Goal: Information Seeking & Learning: Learn about a topic

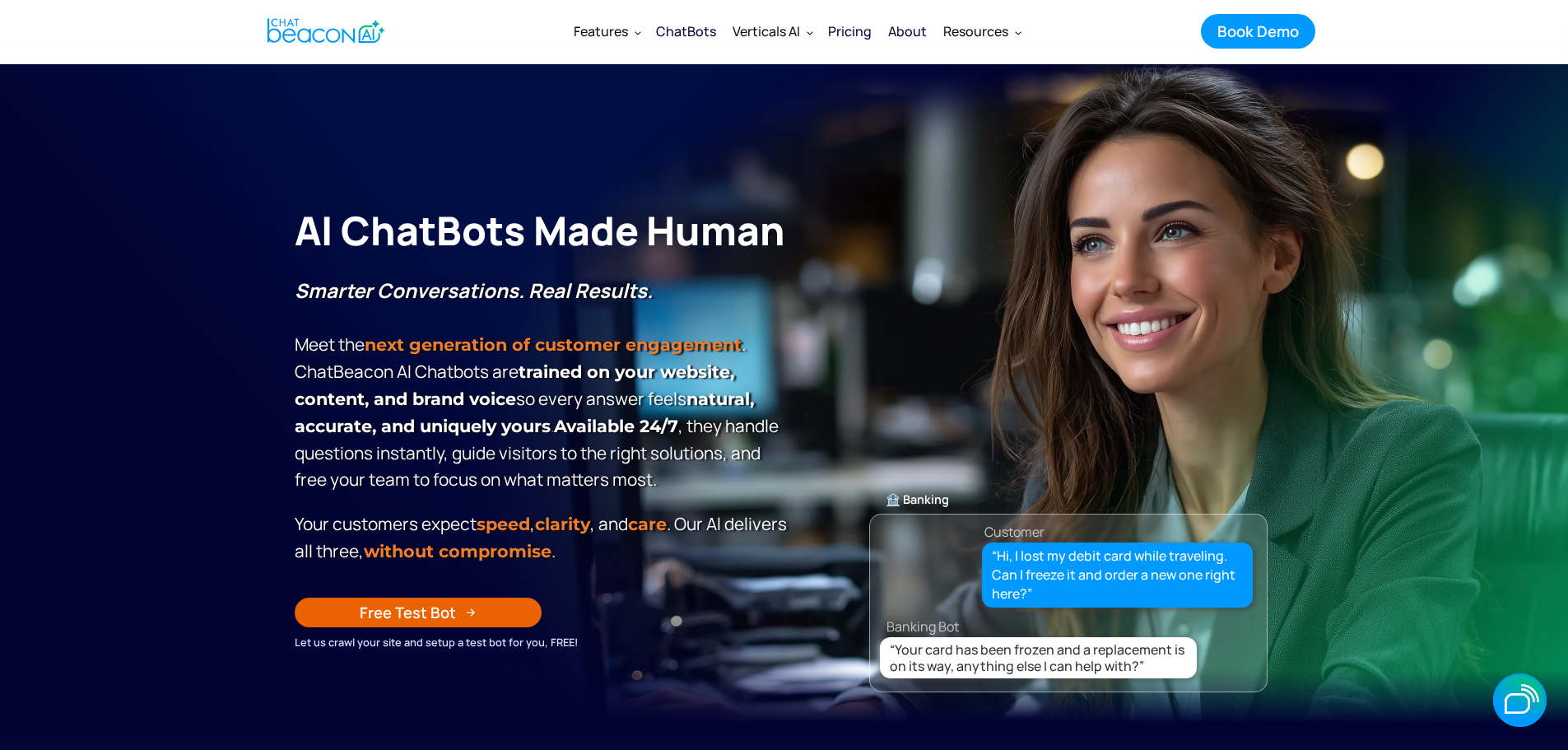
drag, startPoint x: 0, startPoint y: 0, endPoint x: 77, endPoint y: 342, distance: 350.6
click at [77, 342] on section "**********" at bounding box center [784, 393] width 1568 height 659
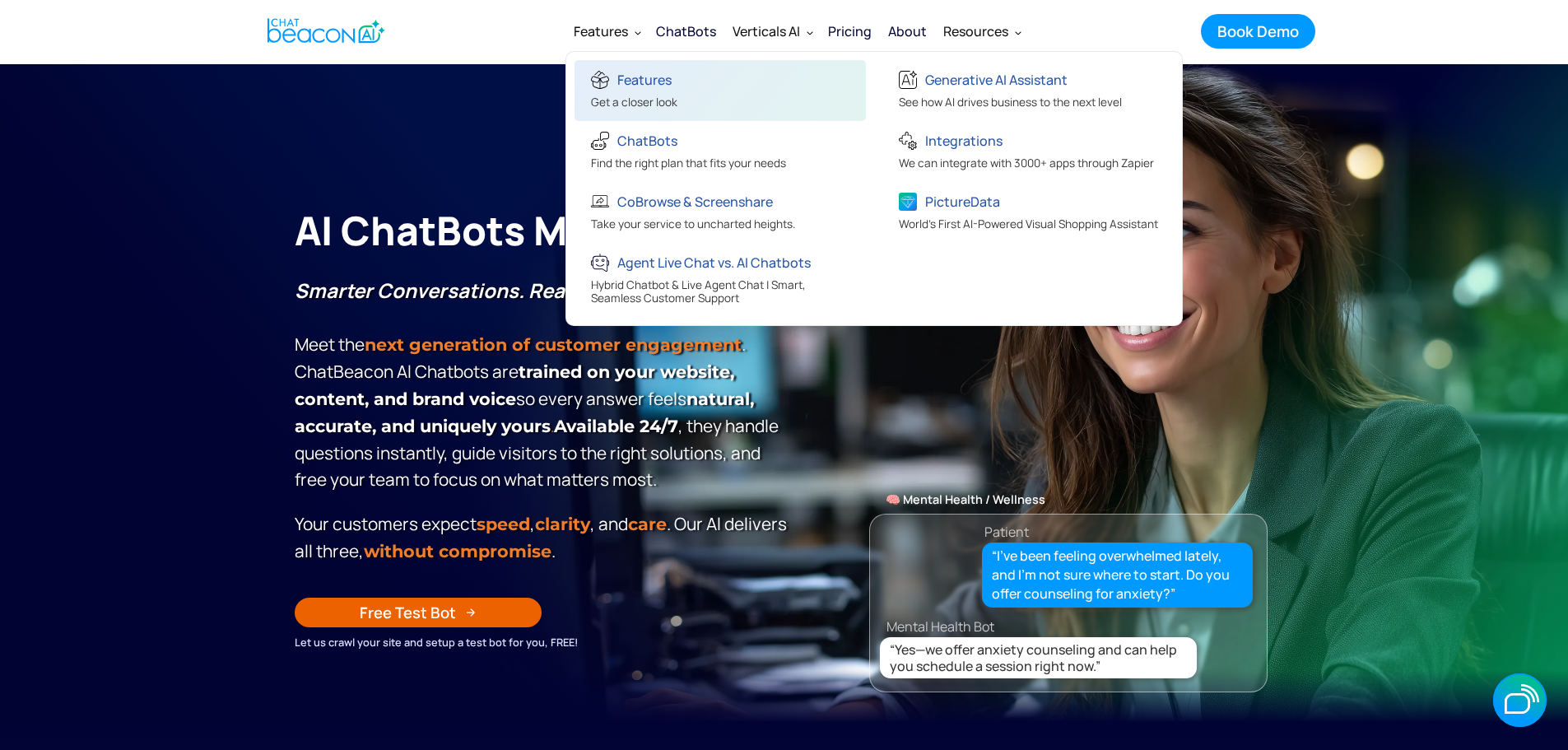
click at [701, 97] on link "Features Get a closer look" at bounding box center [720, 90] width 291 height 61
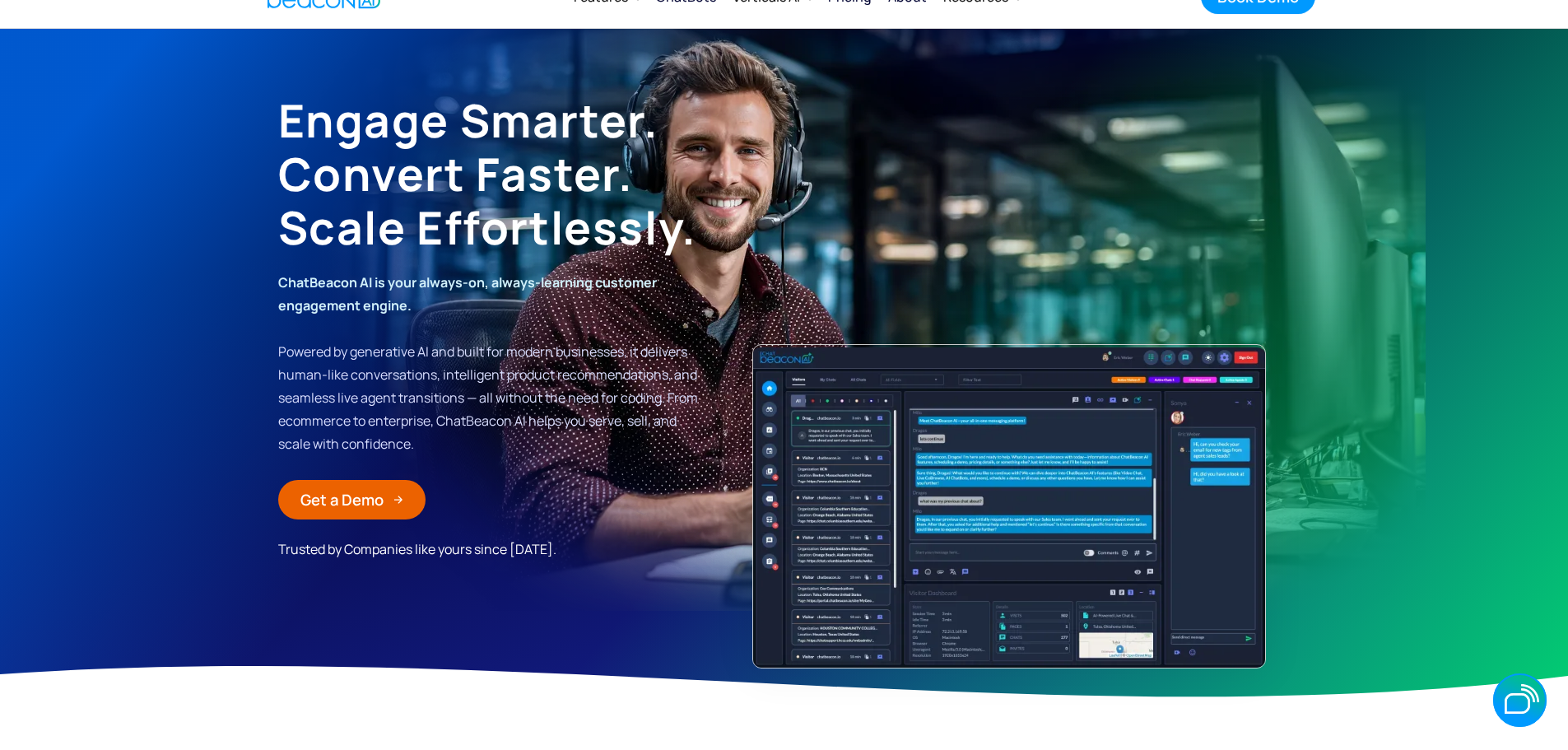
scroll to position [82, 0]
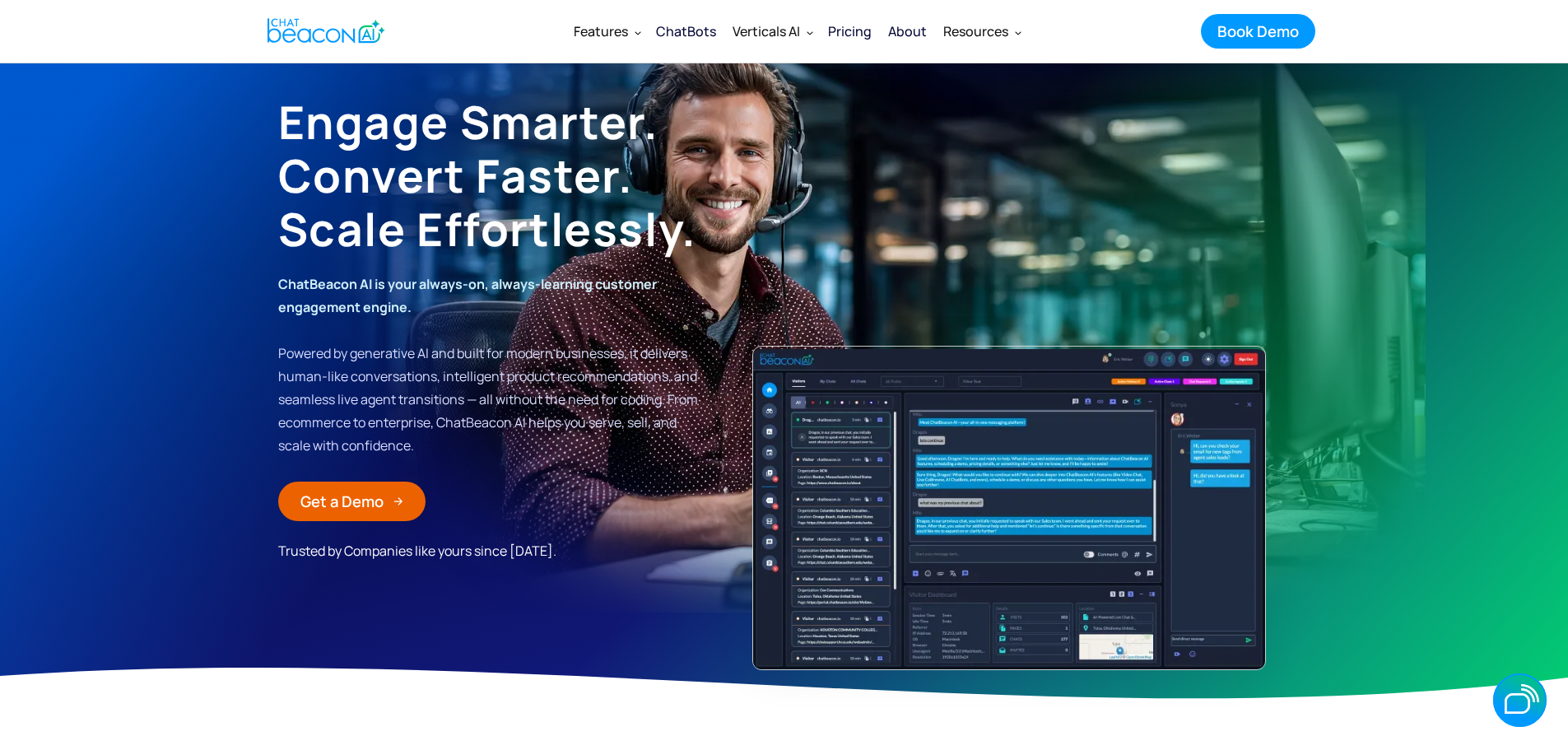
drag, startPoint x: 532, startPoint y: 169, endPoint x: 254, endPoint y: 252, distance: 290.1
click at [254, 252] on section "Engage Smarter. Convert Faster. Scale Effortlessly. ChatBeacon AI is your alway…" at bounding box center [784, 346] width 1568 height 732
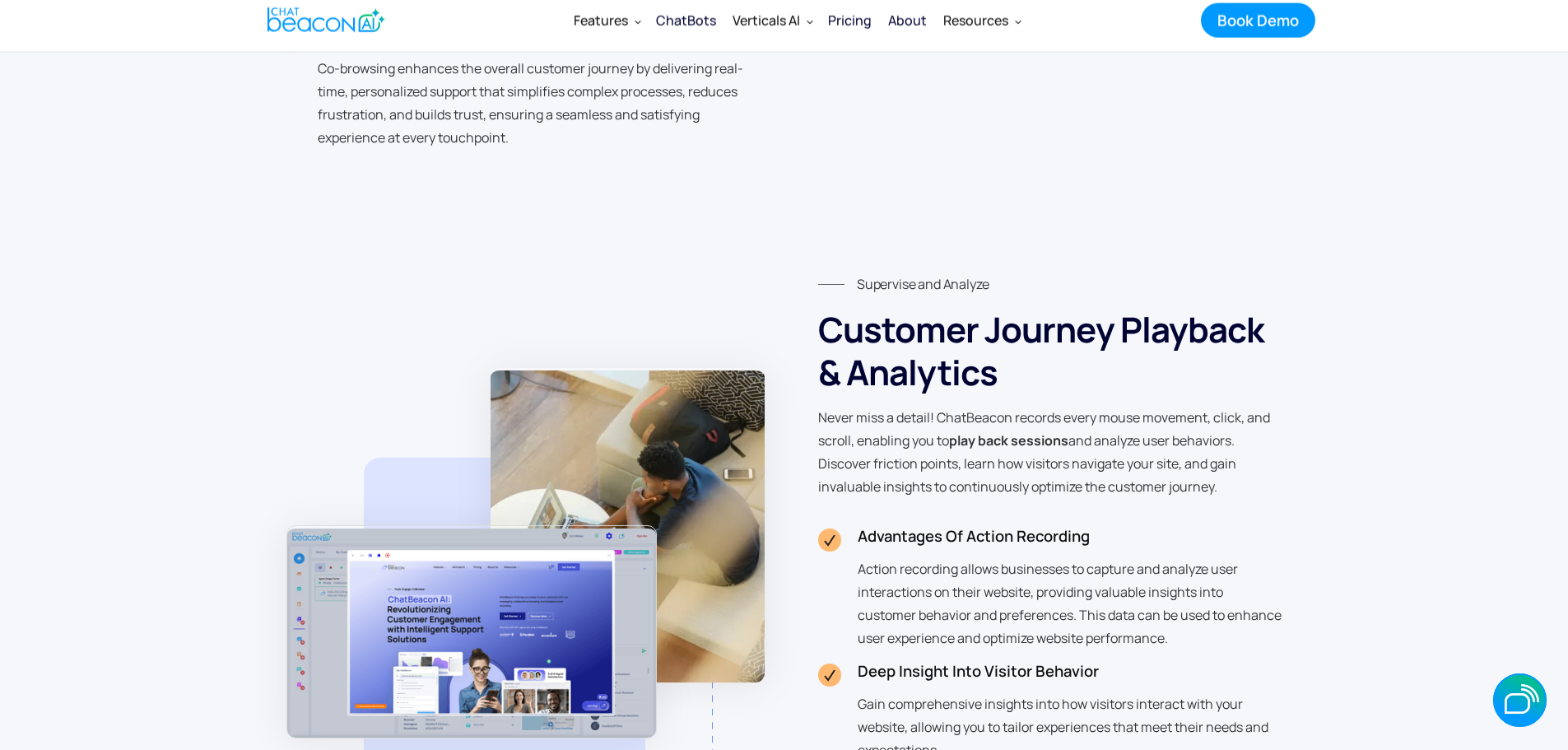
scroll to position [3375, 0]
